Goal: Check status

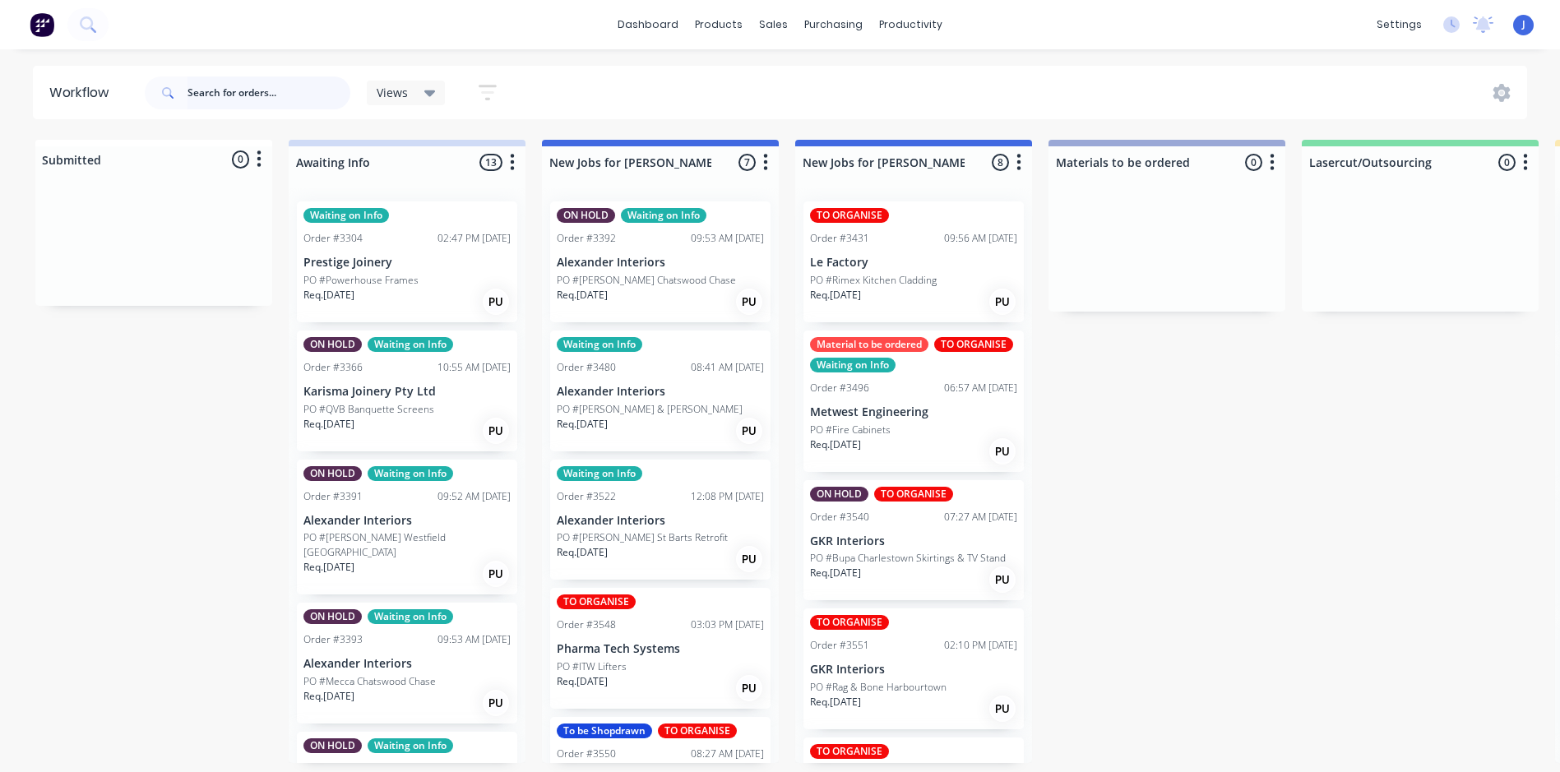
click at [245, 95] on input "text" at bounding box center [268, 92] width 163 height 33
type input "3557"
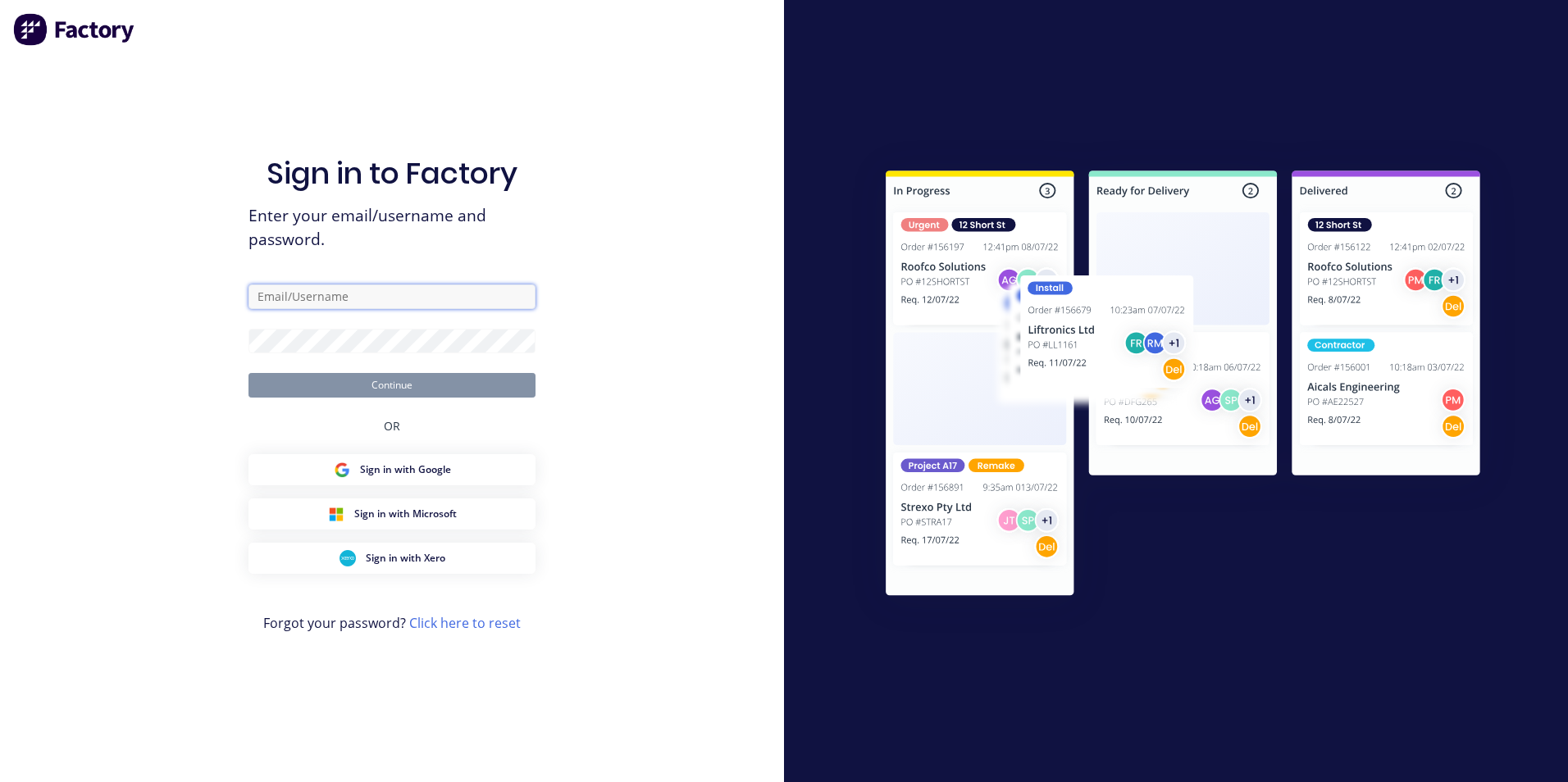
type input "[PERSON_NAME][EMAIL_ADDRESS][DOMAIN_NAME]"
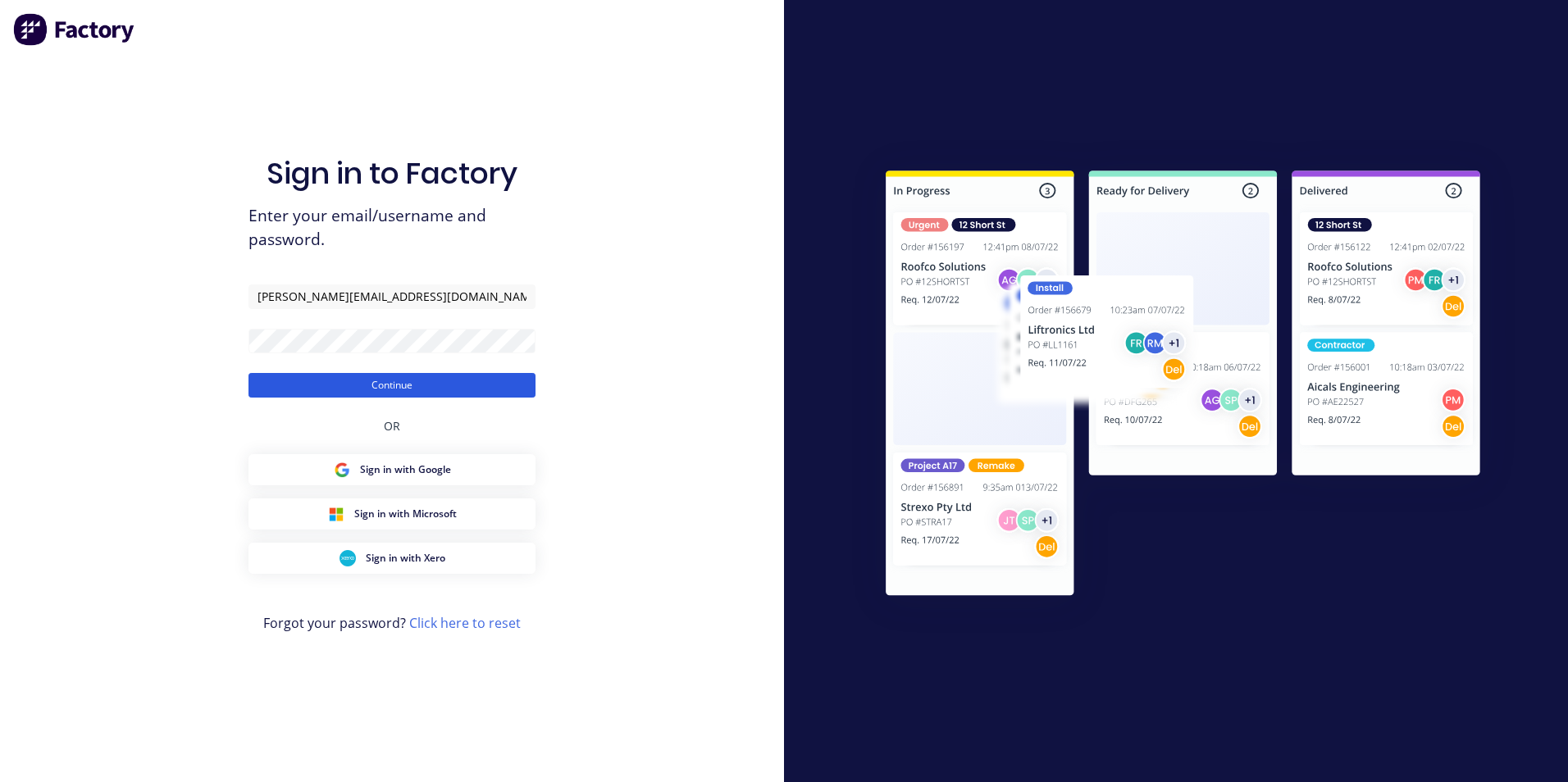
click at [401, 386] on button "Continue" at bounding box center [392, 385] width 287 height 25
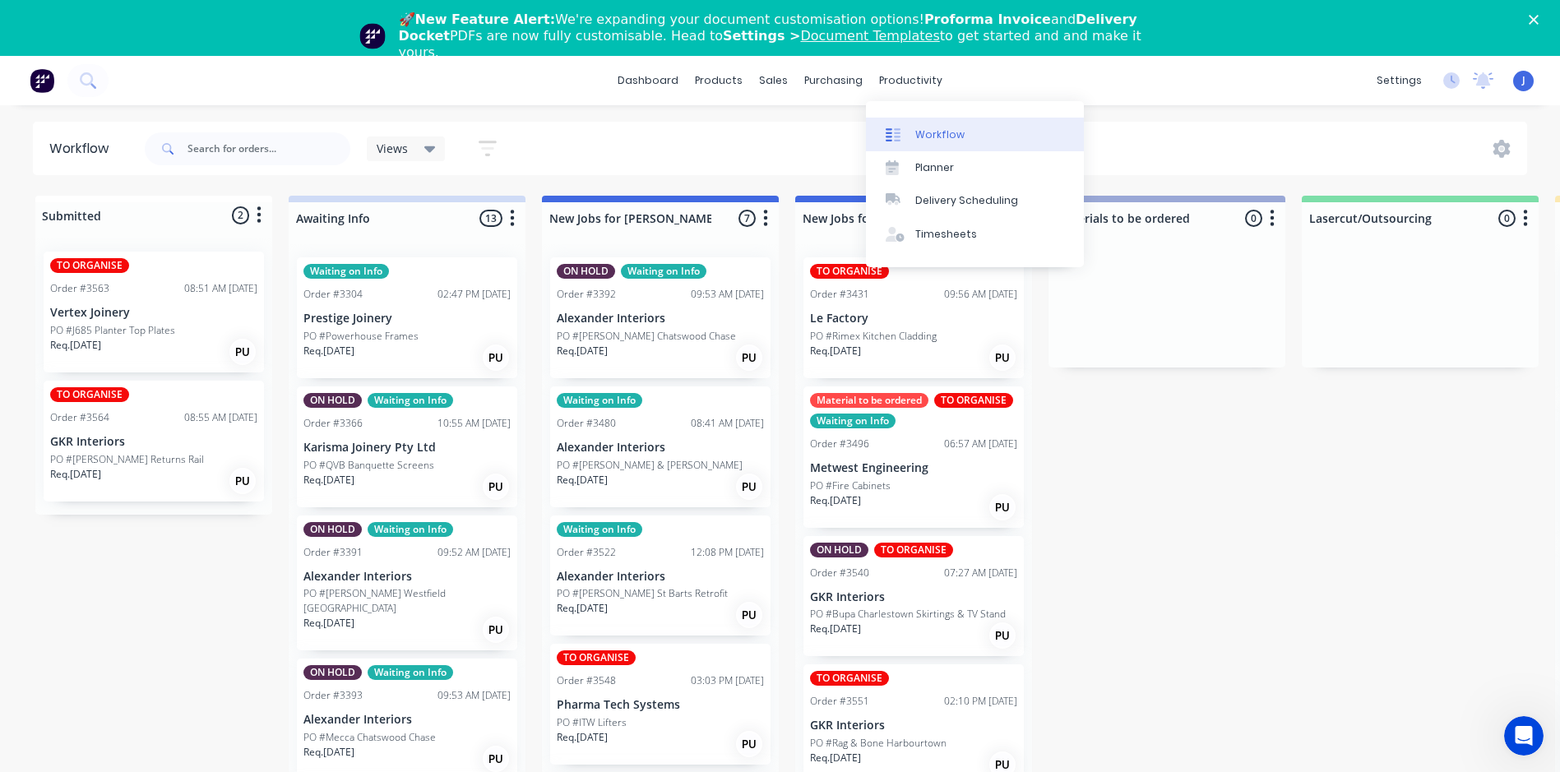
click at [918, 134] on div "Workflow" at bounding box center [939, 134] width 49 height 15
click at [905, 79] on div "productivity" at bounding box center [911, 80] width 80 height 25
click at [935, 132] on div "Workflow" at bounding box center [939, 134] width 49 height 15
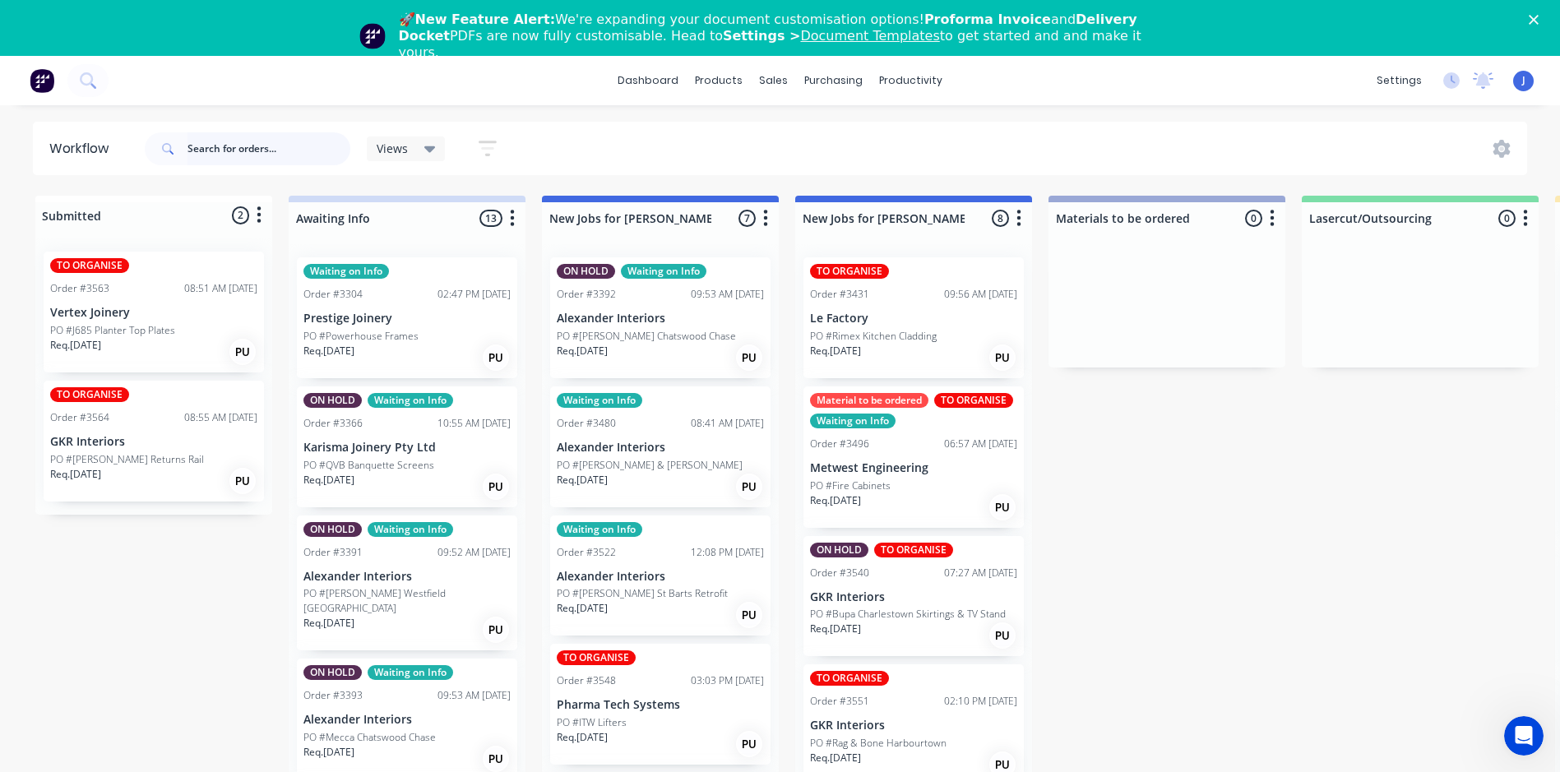
click at [262, 140] on input "text" at bounding box center [268, 148] width 163 height 33
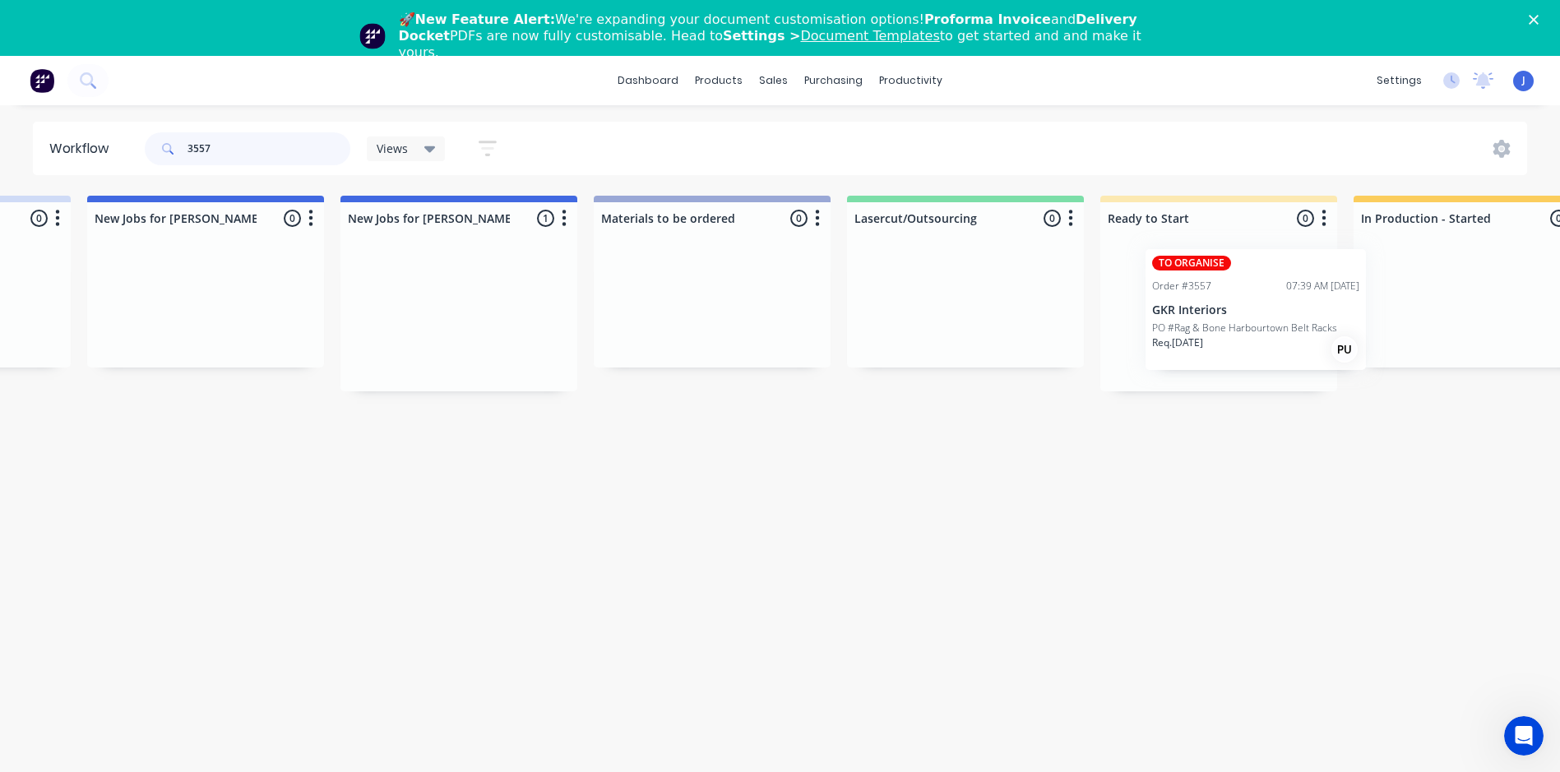
scroll to position [0, 467]
drag, startPoint x: 902, startPoint y: 329, endPoint x: 1238, endPoint y: 323, distance: 336.3
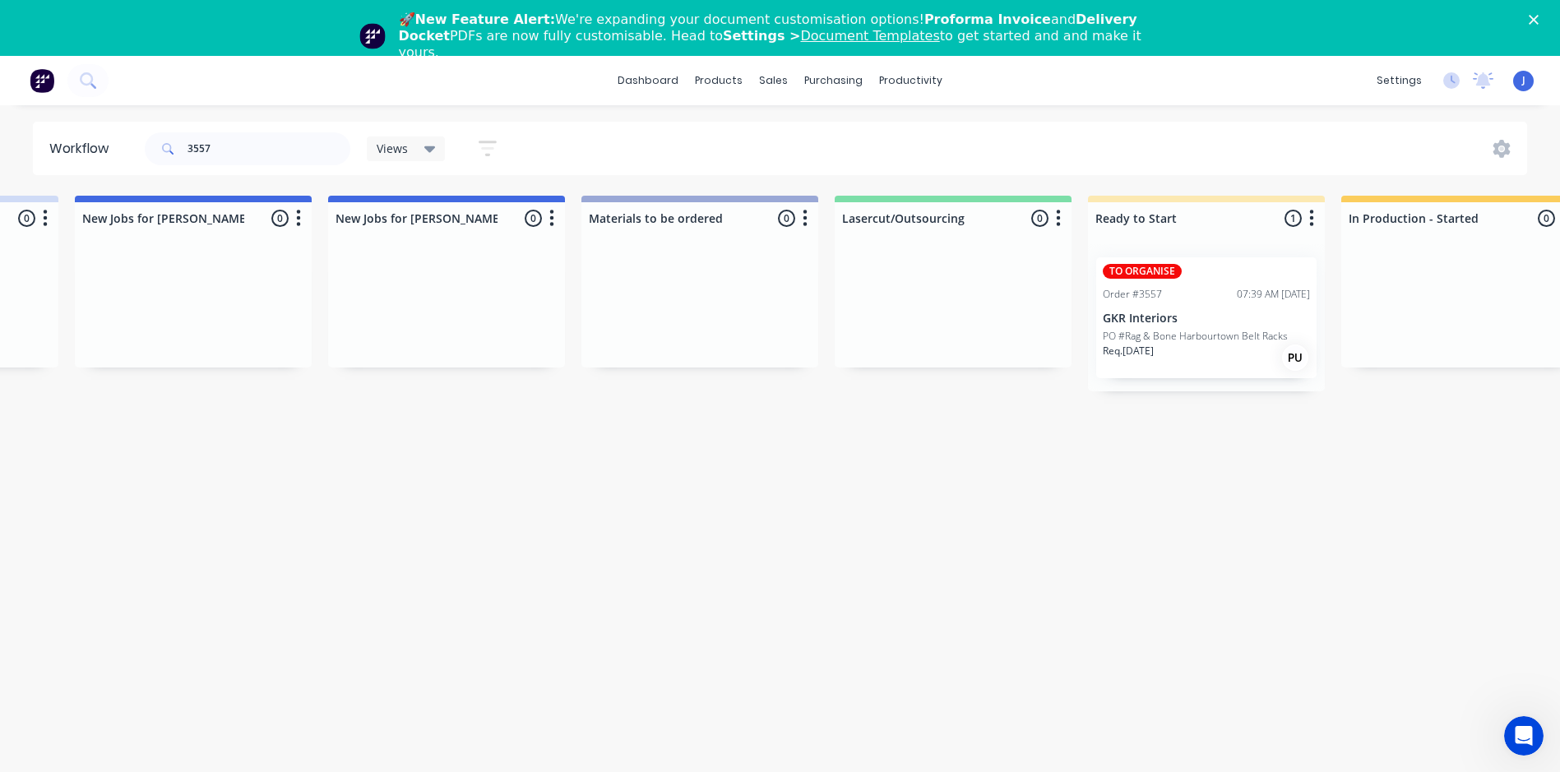
drag, startPoint x: 1228, startPoint y: 517, endPoint x: 1135, endPoint y: 425, distance: 130.8
click at [1093, 425] on html "dashboard products sales purchasing productivity dashboard products Product Cat…" at bounding box center [313, 364] width 1560 height 729
click at [1215, 283] on div "TO ORGANISE Order #3557 07:39 AM [DATE] GKR Interiors PO #Rag & Bone Harbourtow…" at bounding box center [1206, 317] width 220 height 121
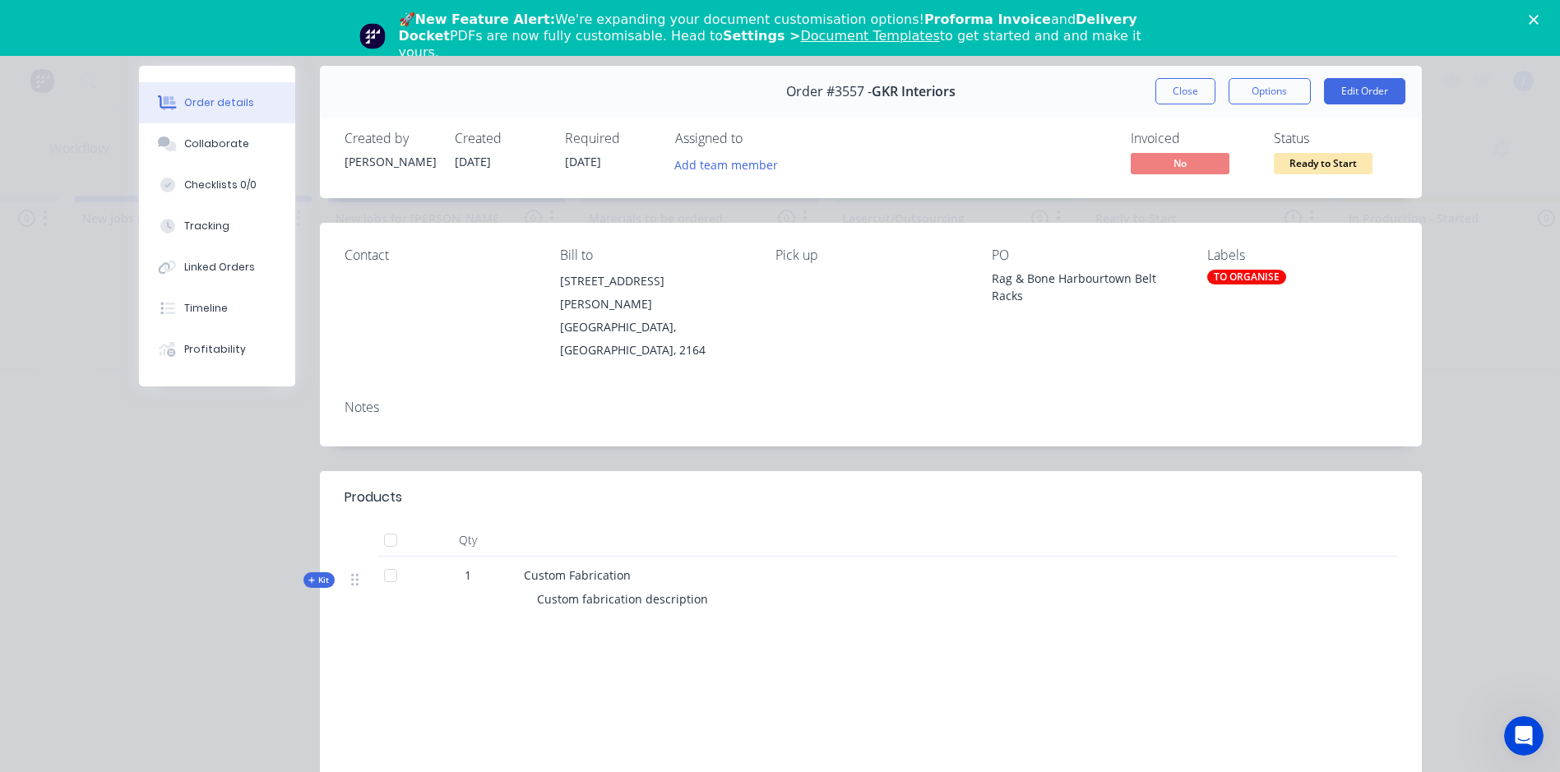
click at [1221, 268] on div "Labels TO ORGANISE" at bounding box center [1301, 304] width 189 height 114
click at [1228, 274] on div "TO ORGANISE" at bounding box center [1246, 277] width 79 height 15
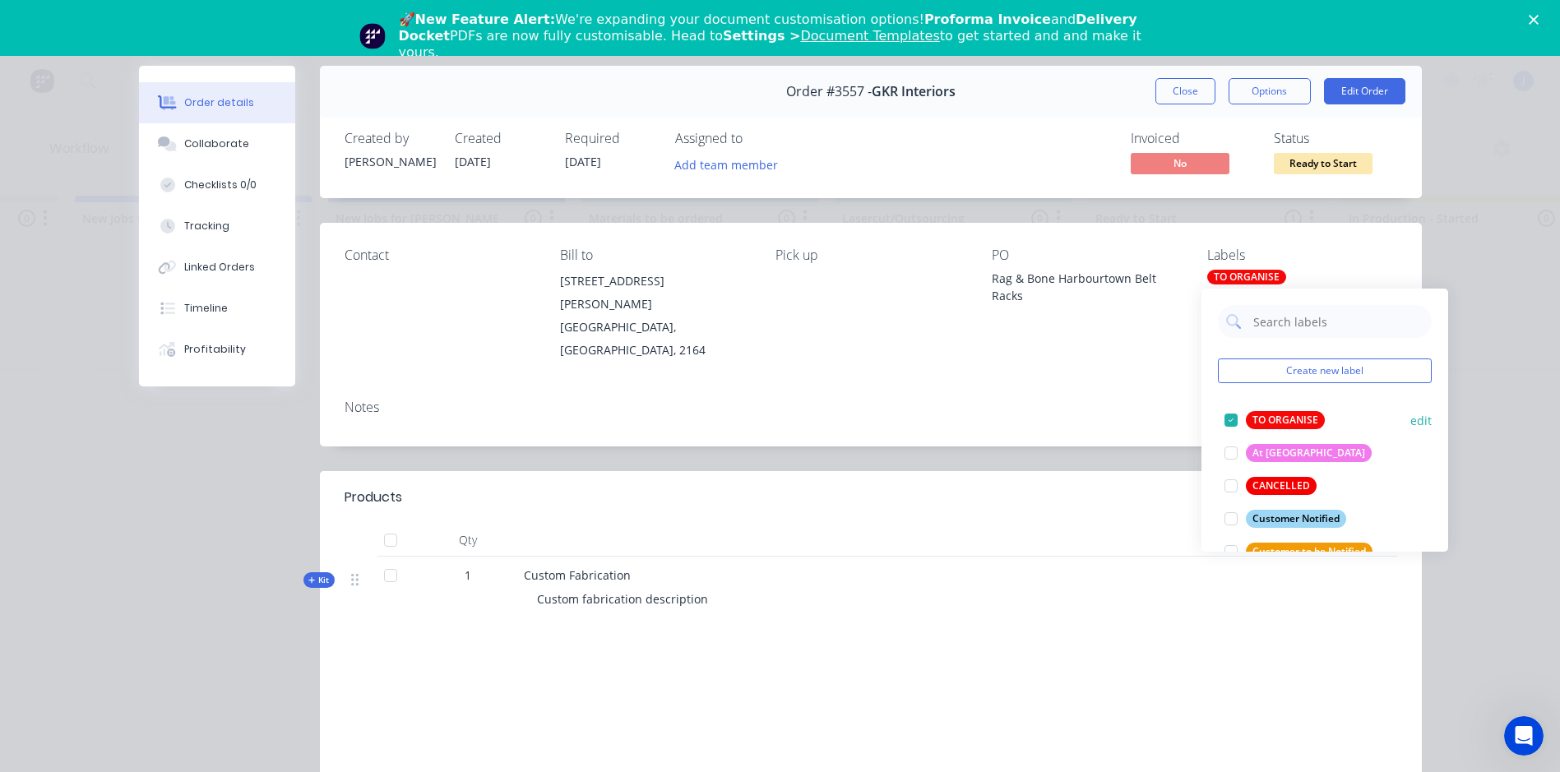
click at [1228, 415] on div at bounding box center [1230, 420] width 33 height 33
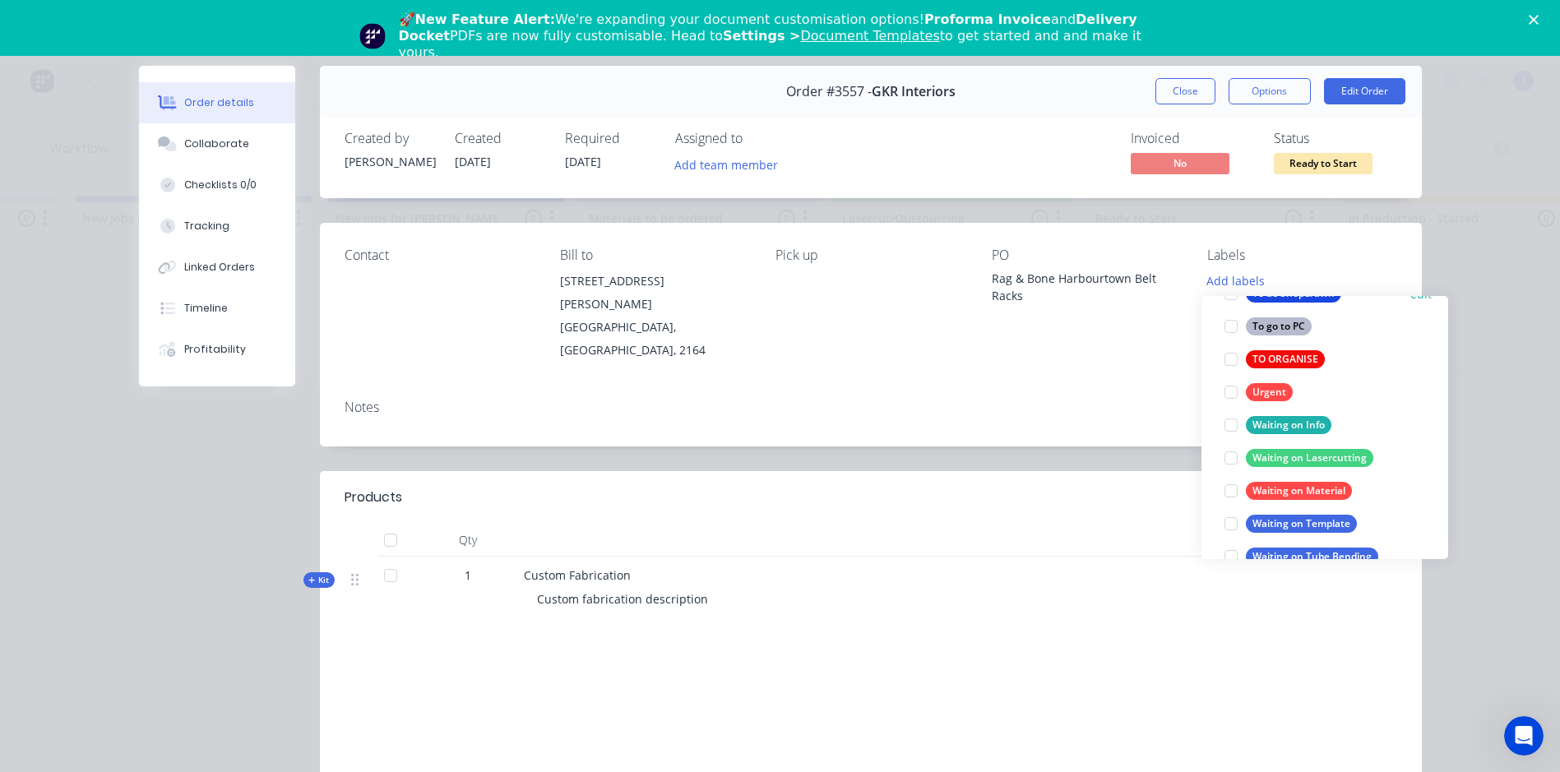
scroll to position [888, 0]
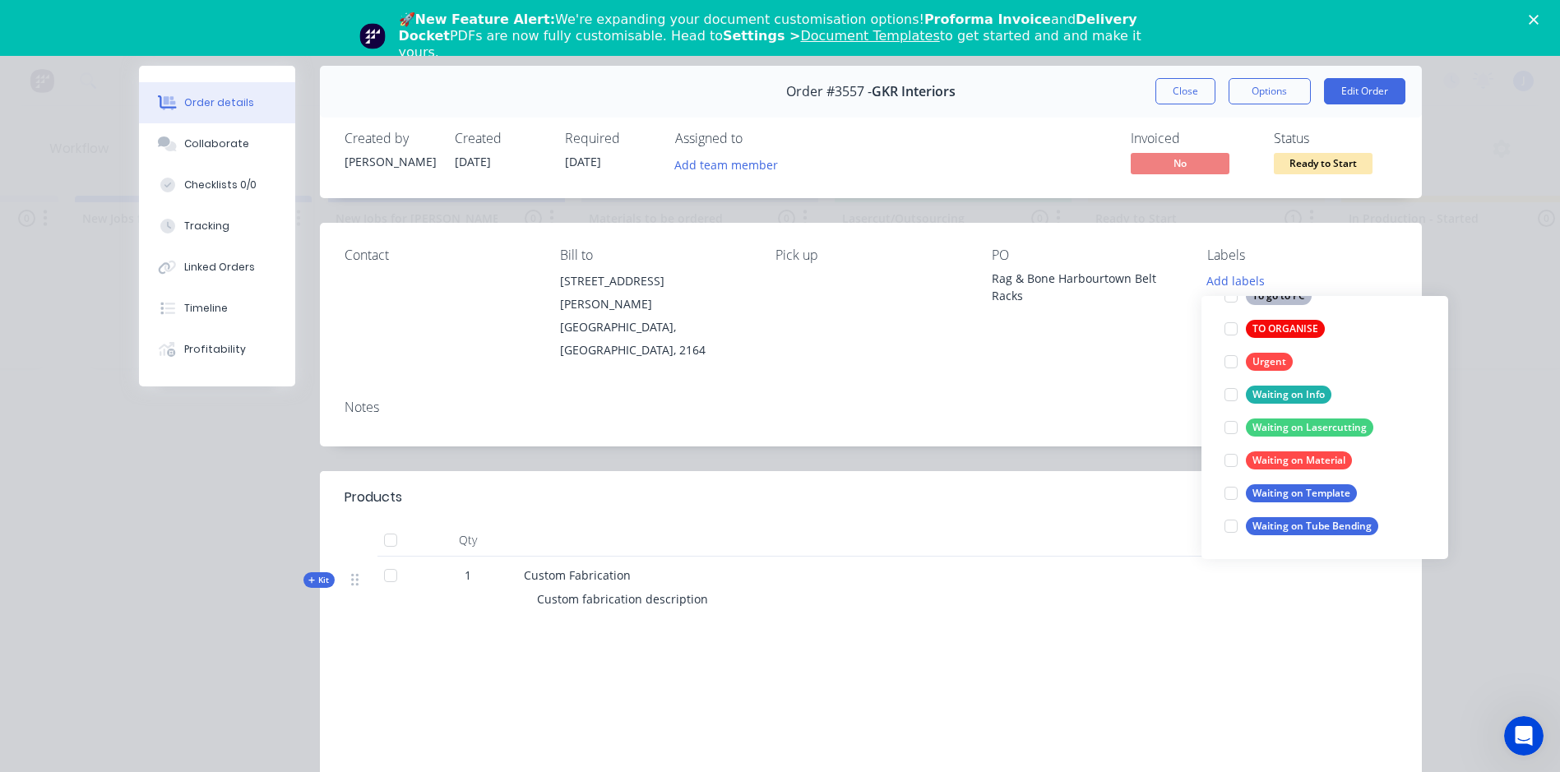
click at [1229, 461] on div at bounding box center [1230, 460] width 33 height 33
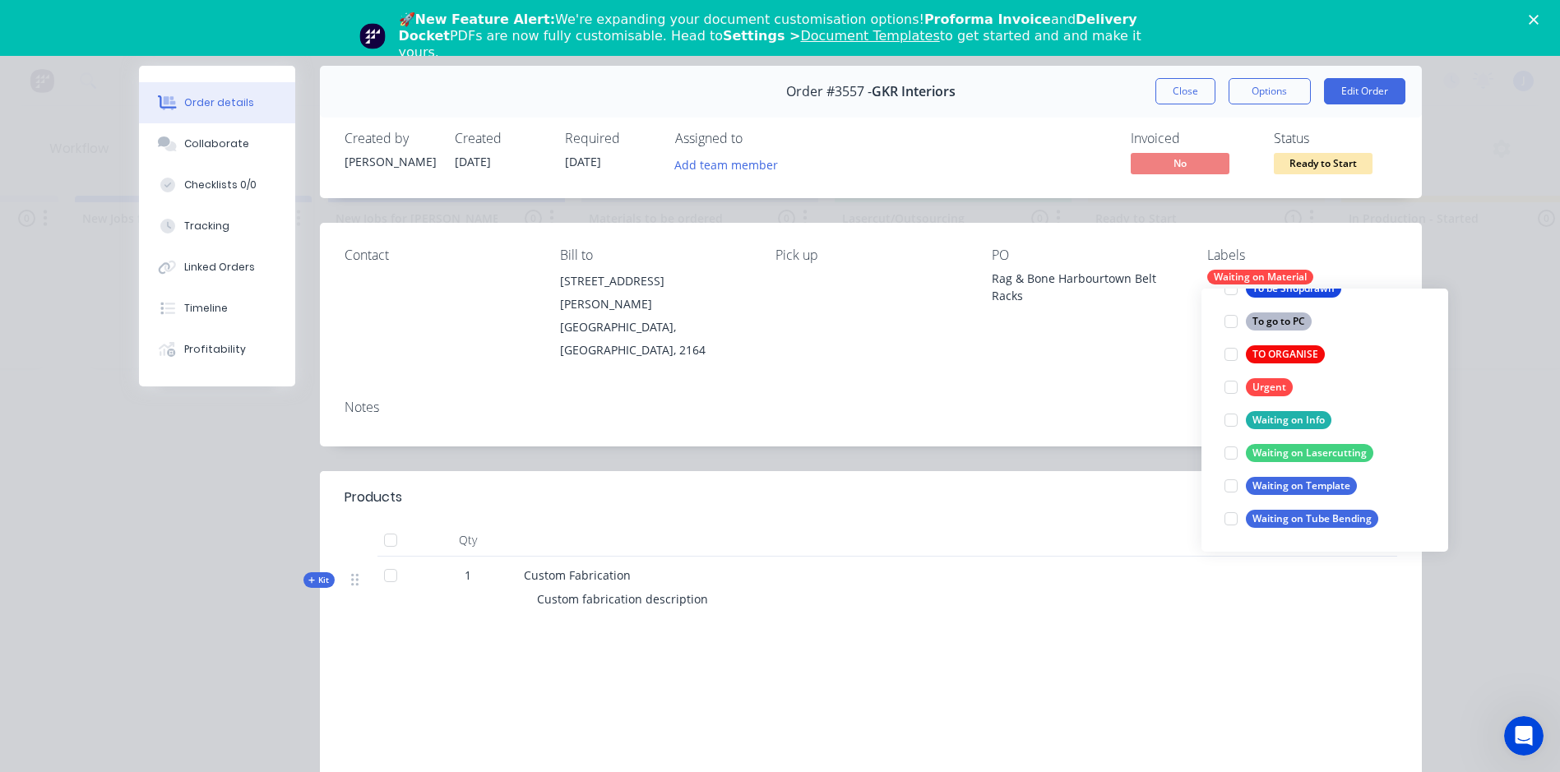
scroll to position [0, 0]
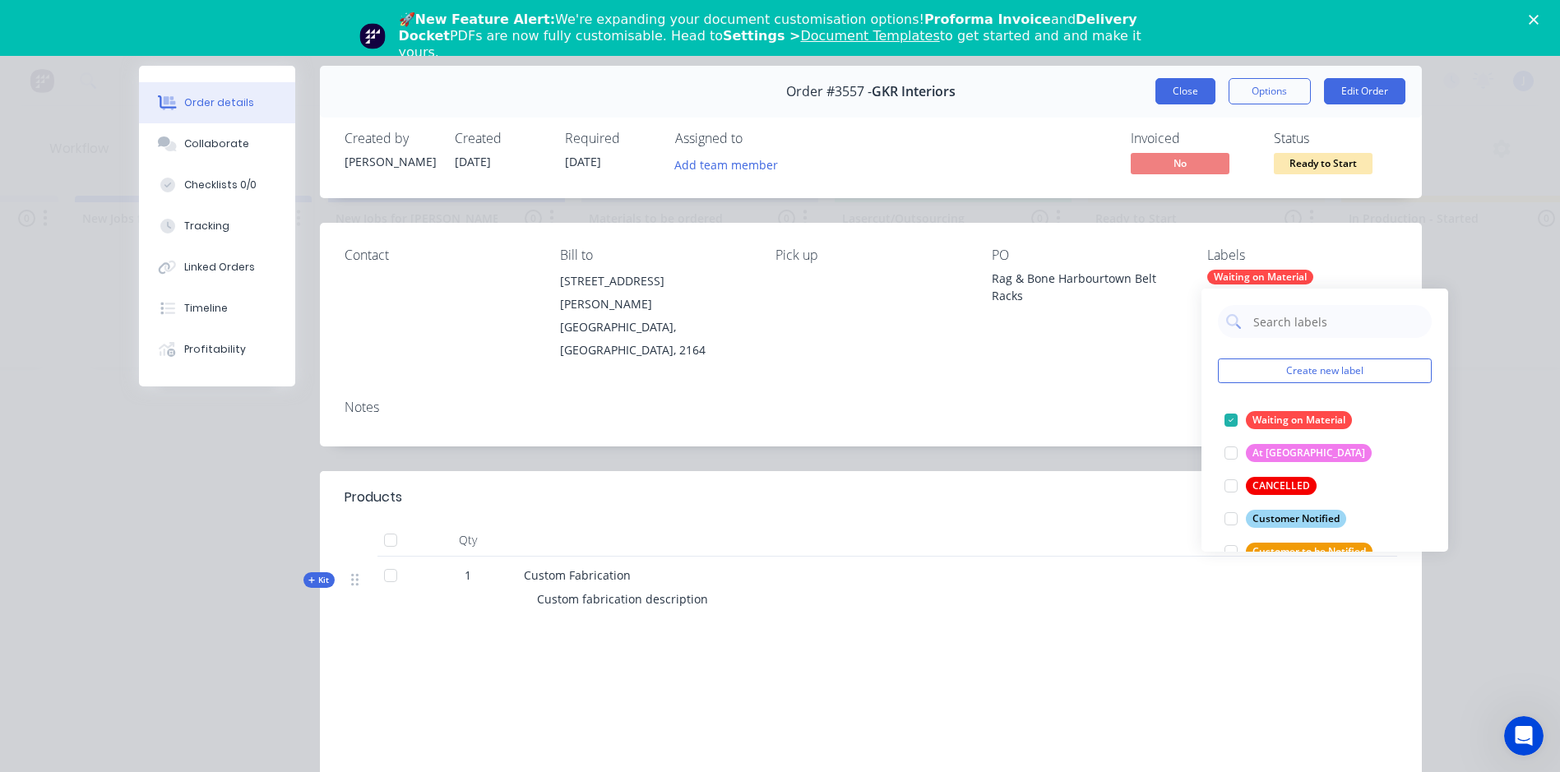
click at [1183, 98] on button "Close" at bounding box center [1185, 91] width 60 height 26
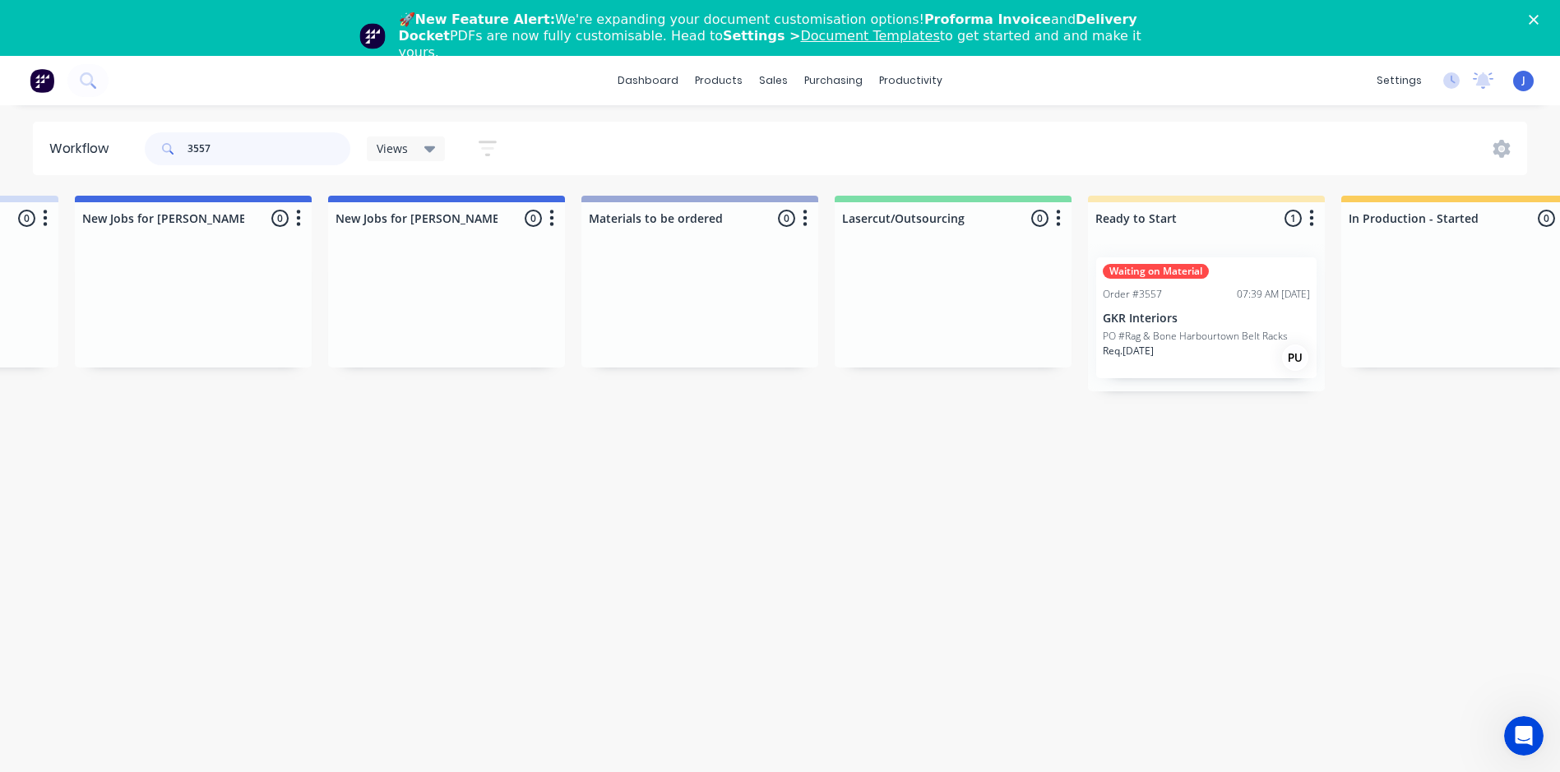
click at [277, 154] on input "3557" at bounding box center [268, 148] width 163 height 33
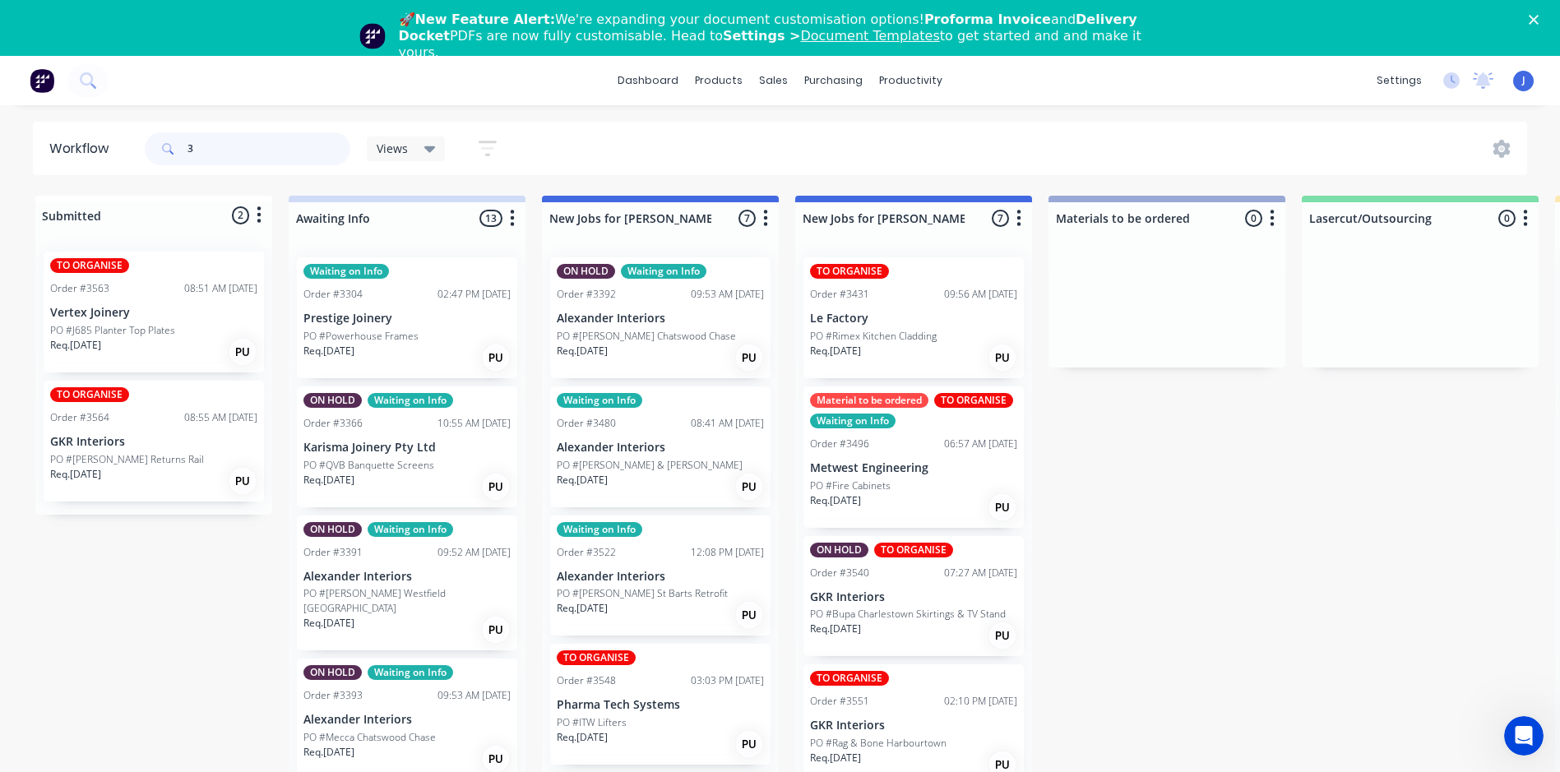
type input "3"
